Goal: Find specific page/section: Find specific page/section

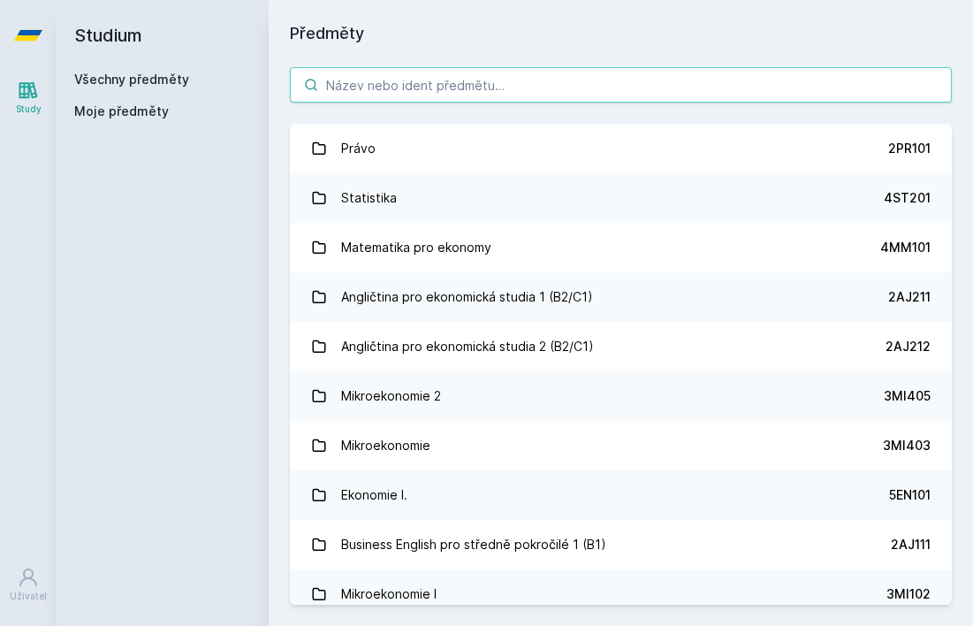
click at [457, 91] on input "search" at bounding box center [621, 84] width 662 height 35
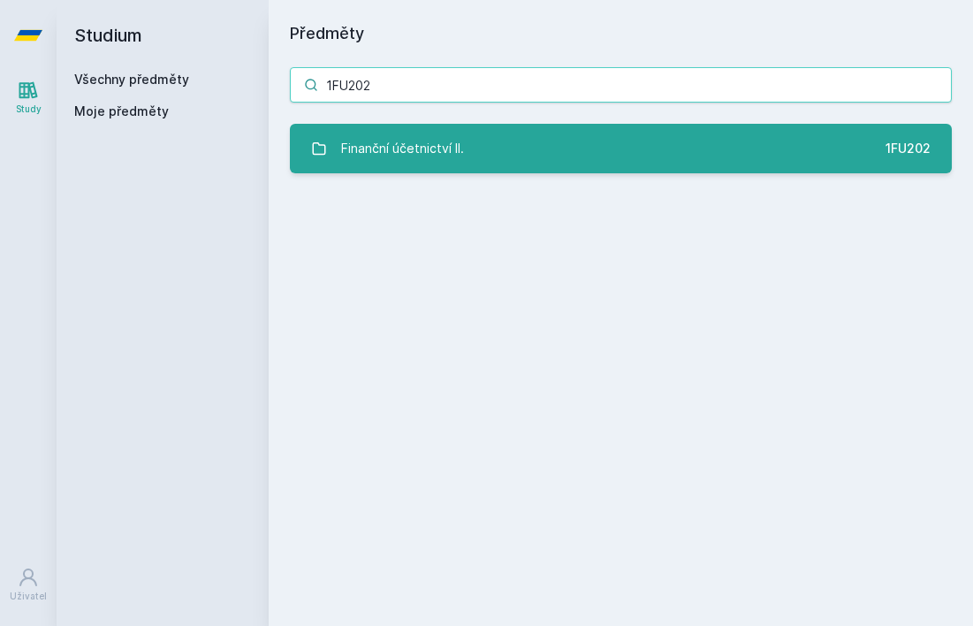
type input "1FU202"
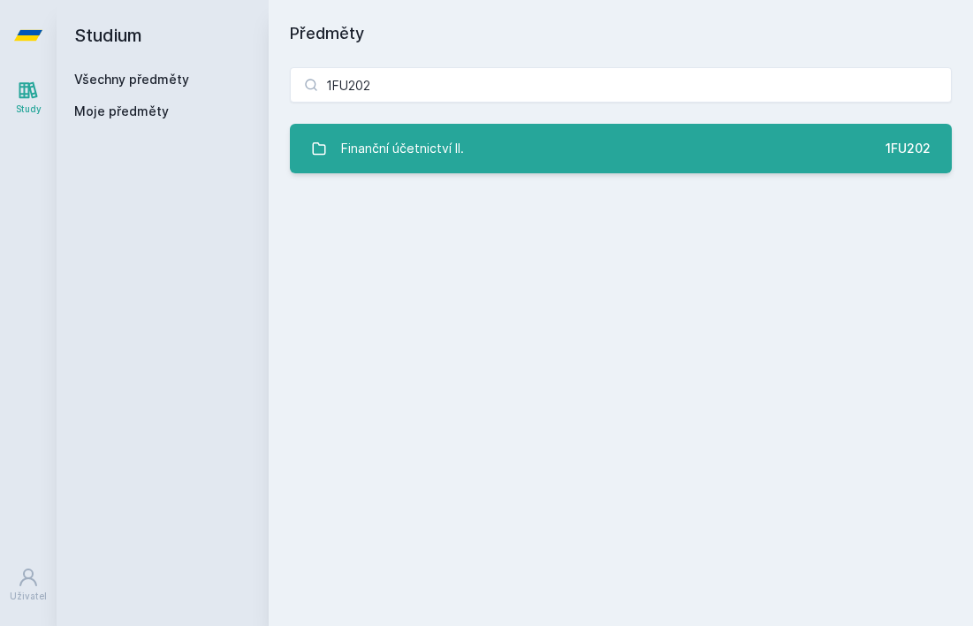
click at [596, 134] on link "Finanční účetnictví II. 1FU202" at bounding box center [621, 149] width 662 height 50
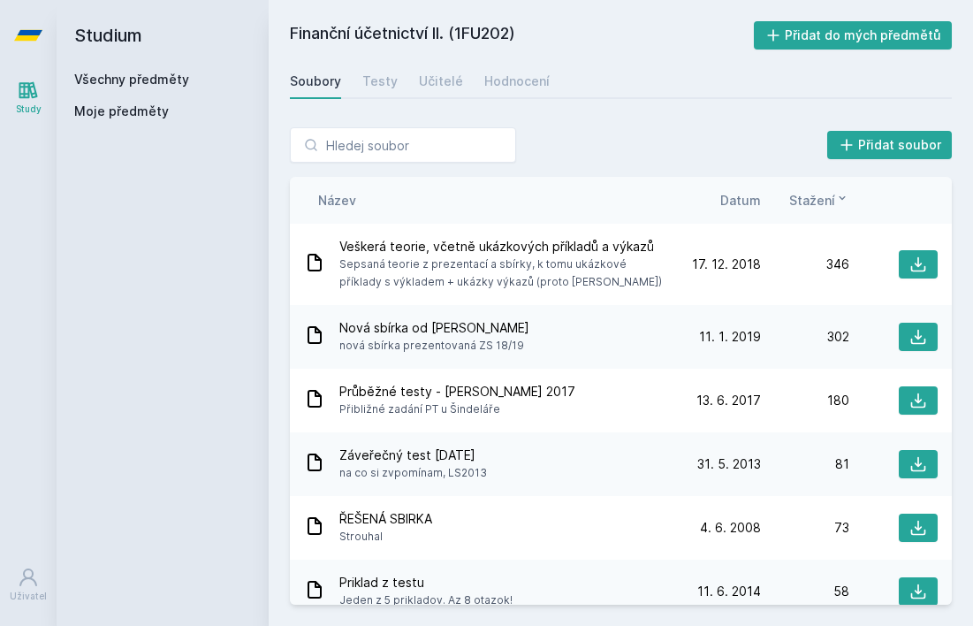
click at [737, 210] on div "Název Datum Stažení" at bounding box center [621, 200] width 662 height 47
click at [743, 193] on span "Datum" at bounding box center [741, 200] width 41 height 19
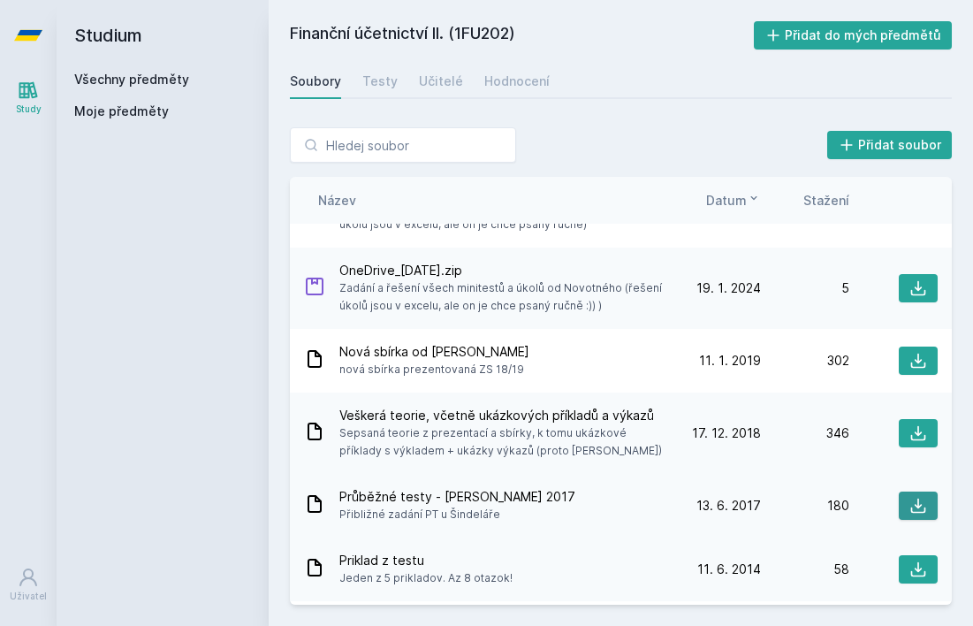
click at [927, 504] on icon at bounding box center [919, 506] width 18 height 18
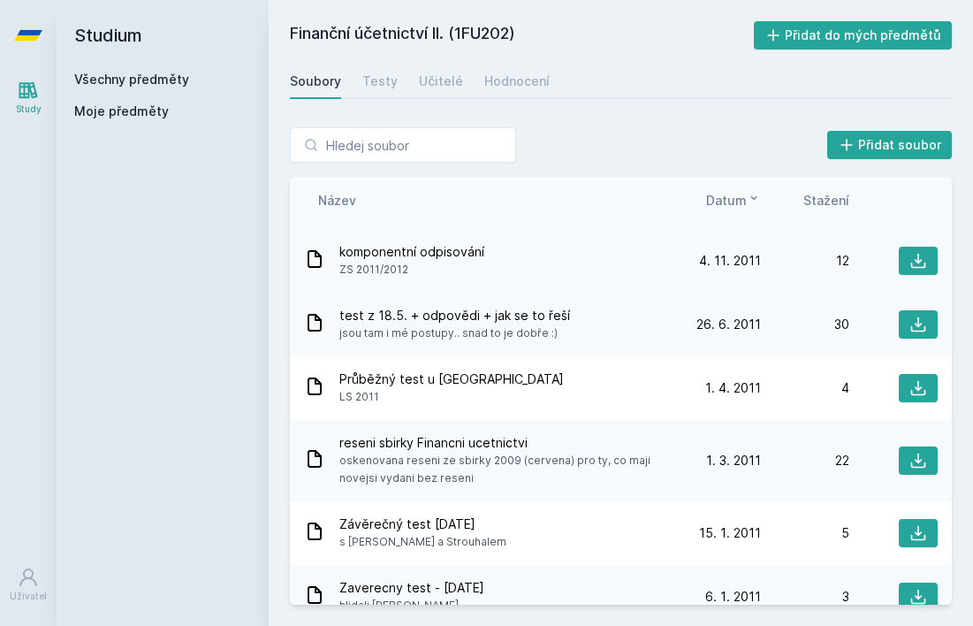
scroll to position [1123, 0]
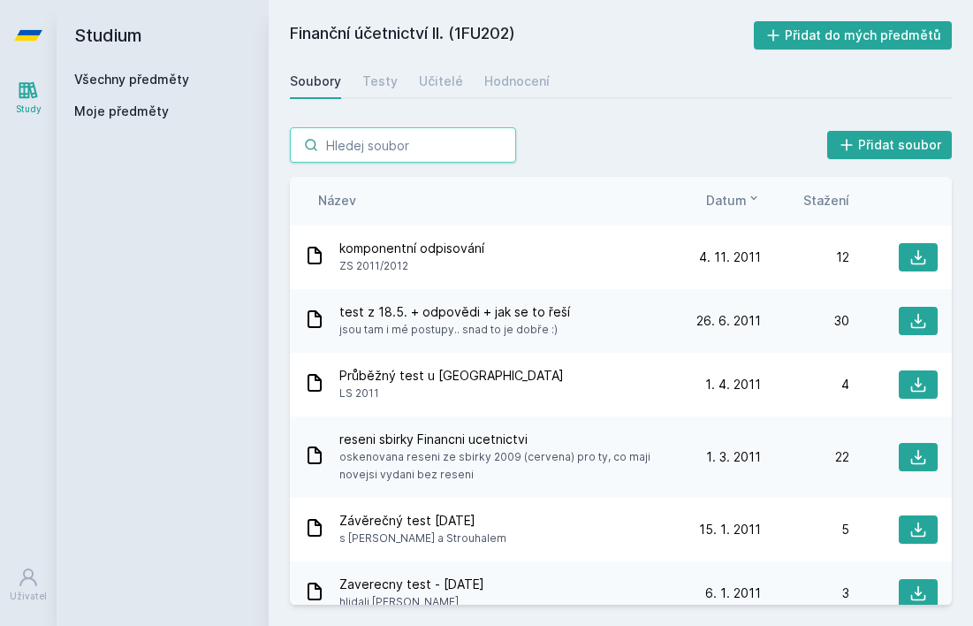
click at [412, 154] on input "search" at bounding box center [403, 144] width 226 height 35
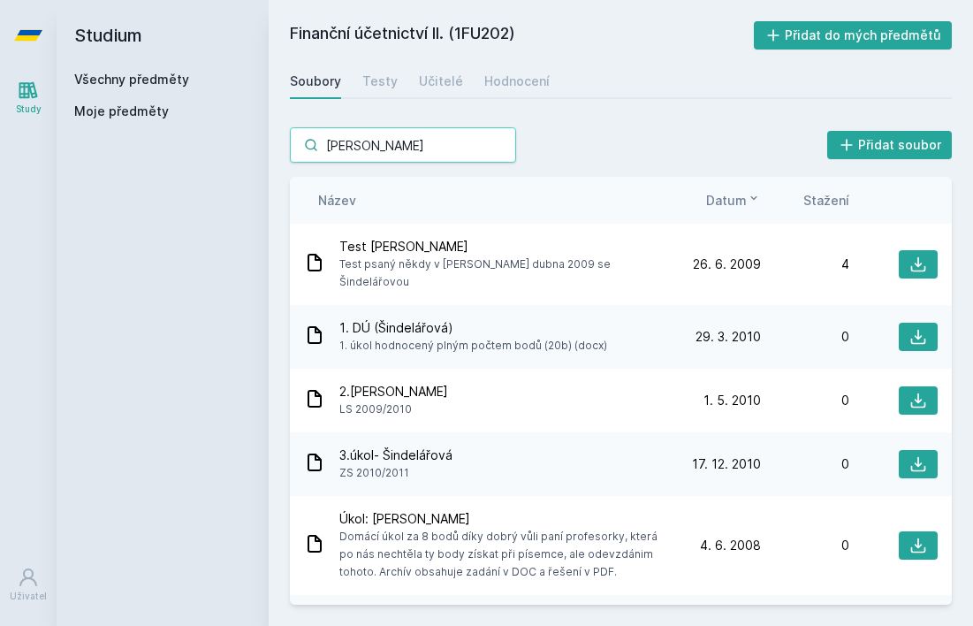
scroll to position [0, 0]
click at [739, 202] on span "Datum" at bounding box center [726, 200] width 41 height 19
click at [755, 211] on div "Název Datum Stažení" at bounding box center [621, 200] width 662 height 47
click at [736, 197] on span "Datum" at bounding box center [726, 200] width 41 height 19
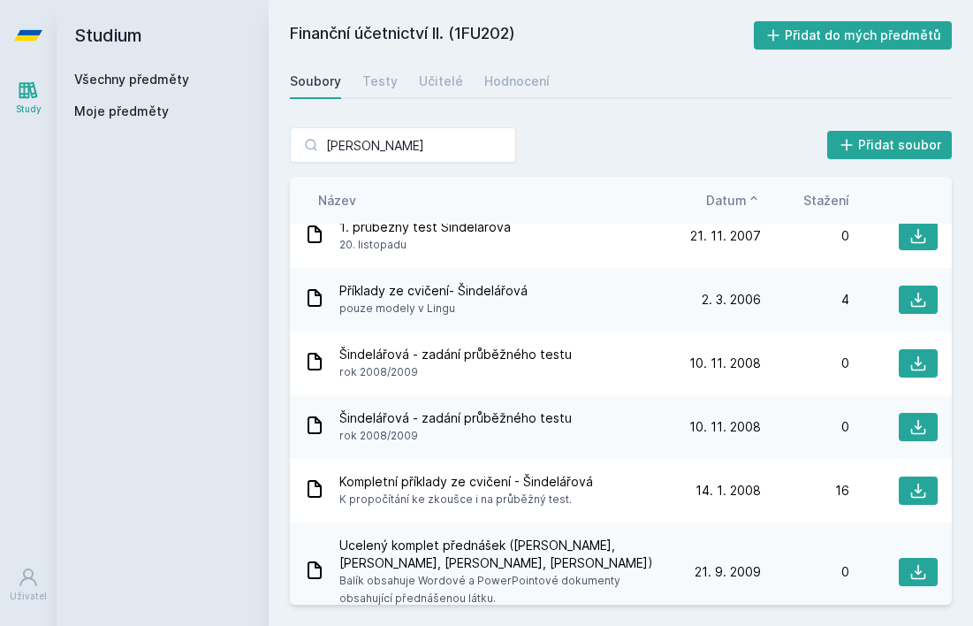
scroll to position [454, 0]
click at [408, 141] on input "[PERSON_NAME]" at bounding box center [403, 144] width 226 height 35
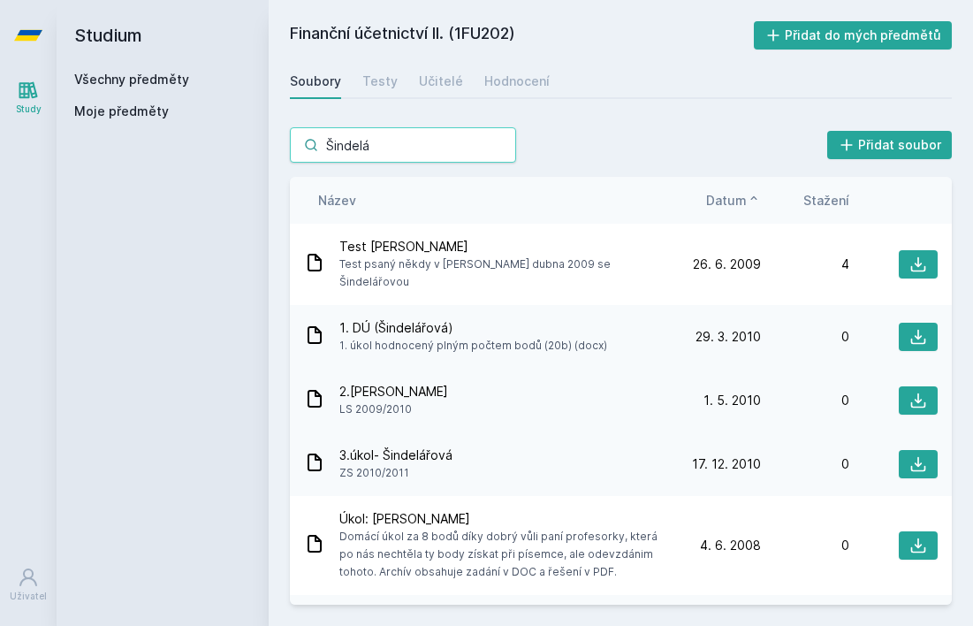
scroll to position [0, 0]
type input "Š"
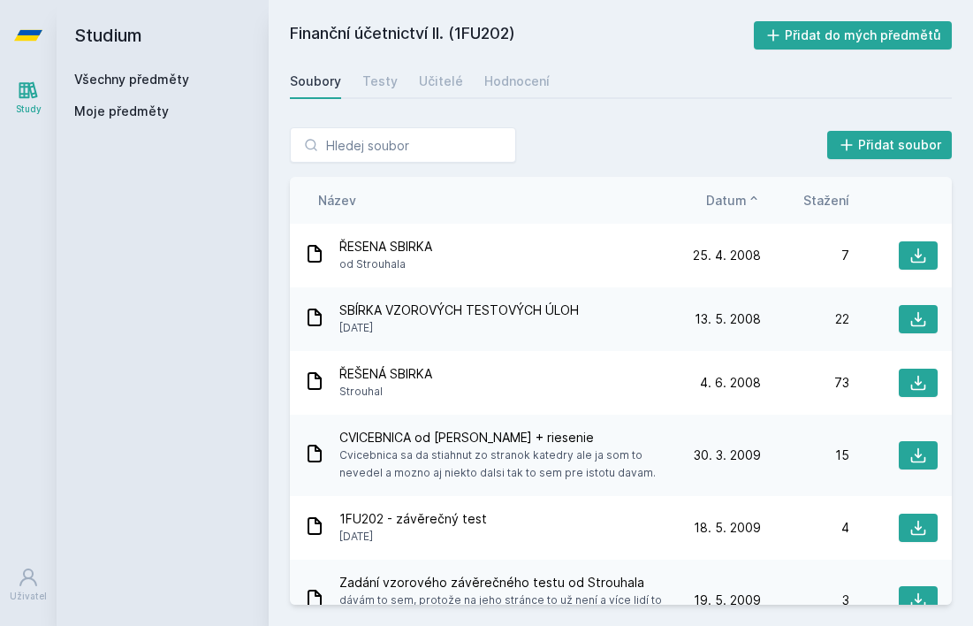
click at [744, 191] on span "Datum" at bounding box center [726, 200] width 41 height 19
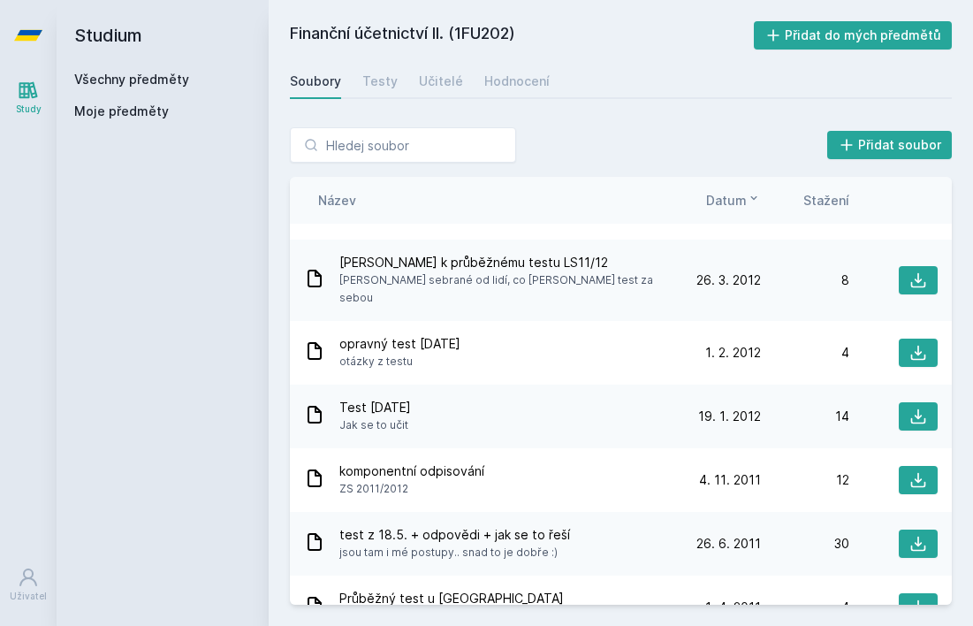
scroll to position [902, 0]
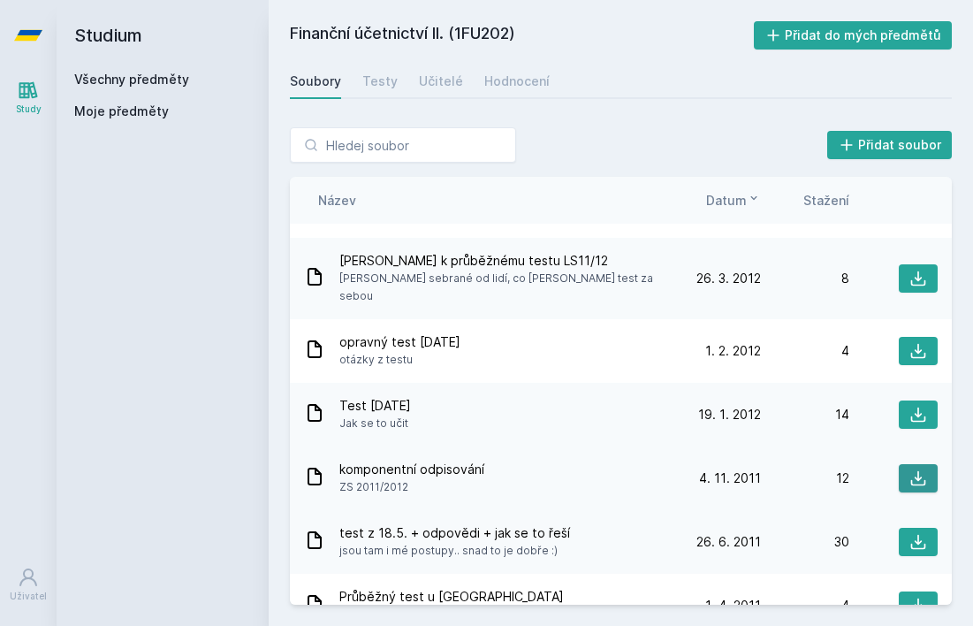
click at [909, 469] on button at bounding box center [918, 478] width 39 height 28
click at [391, 80] on div "Testy" at bounding box center [379, 81] width 35 height 18
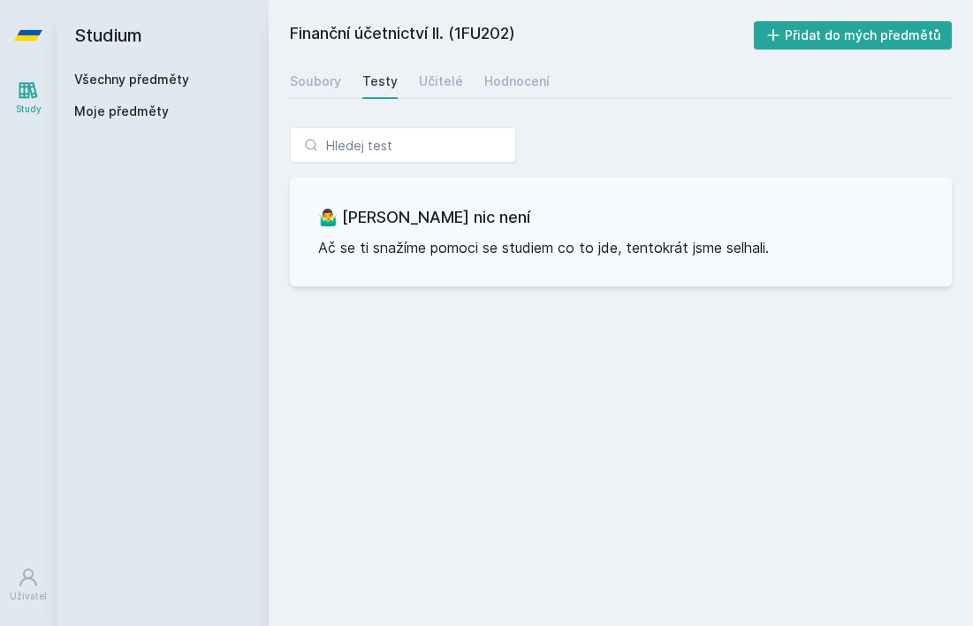
click at [343, 89] on div "Soubory Testy Učitelé Hodnocení" at bounding box center [621, 81] width 662 height 35
click at [320, 80] on div "Soubory" at bounding box center [315, 81] width 51 height 18
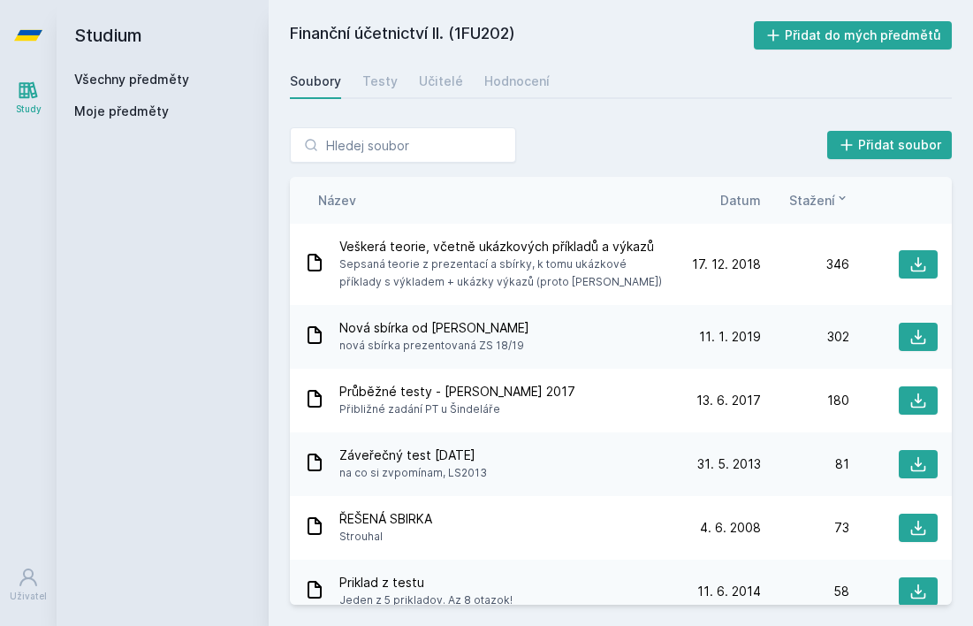
click at [744, 203] on span "Datum" at bounding box center [741, 200] width 41 height 19
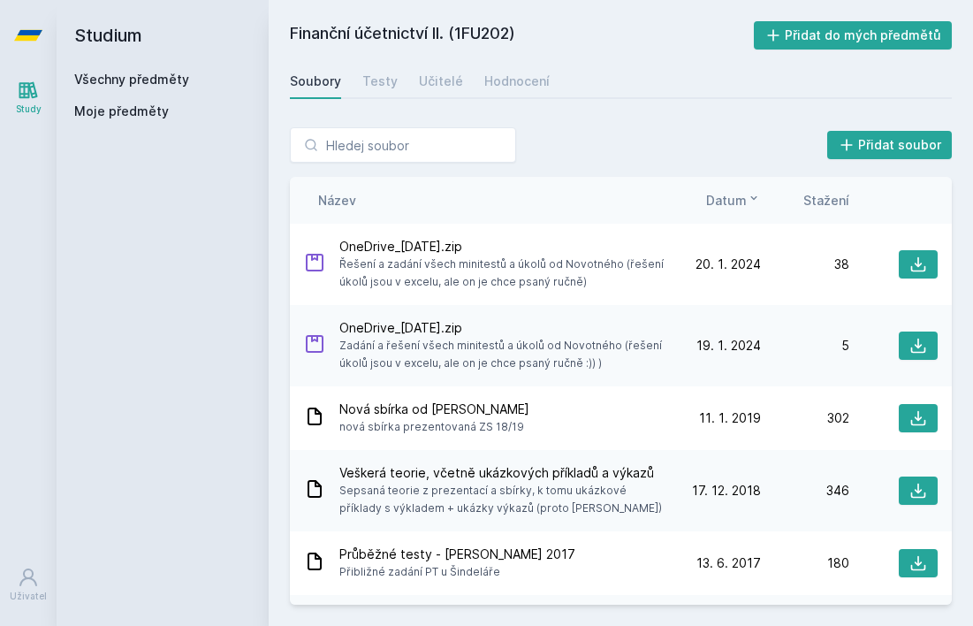
click at [744, 203] on span "Datum" at bounding box center [726, 200] width 41 height 19
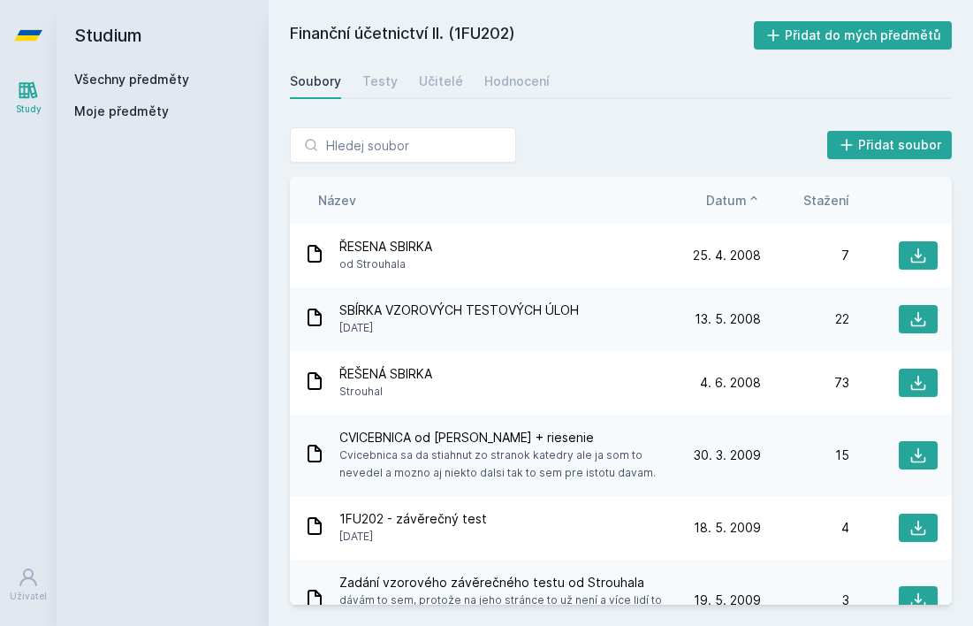
click at [744, 203] on span "Datum" at bounding box center [726, 200] width 41 height 19
